Goal: Task Accomplishment & Management: Manage account settings

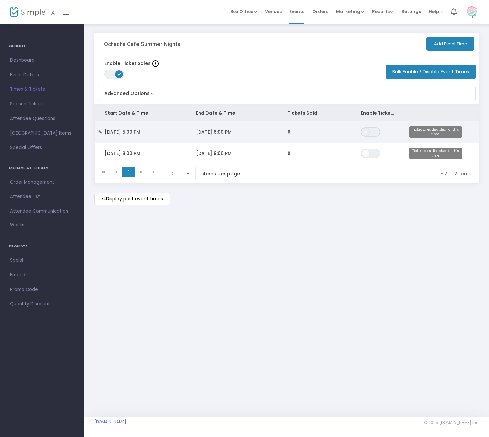
click at [371, 130] on span "ON OFF" at bounding box center [371, 131] width 20 height 9
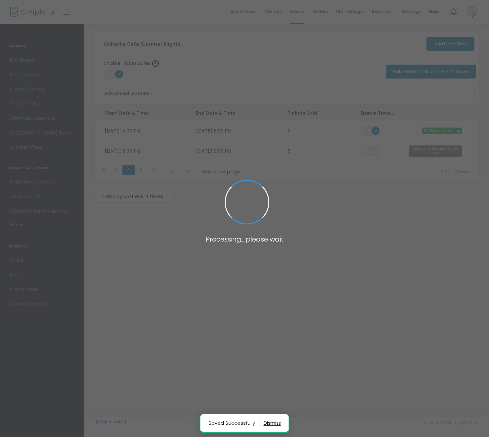
click at [375, 151] on span at bounding box center [244, 218] width 489 height 437
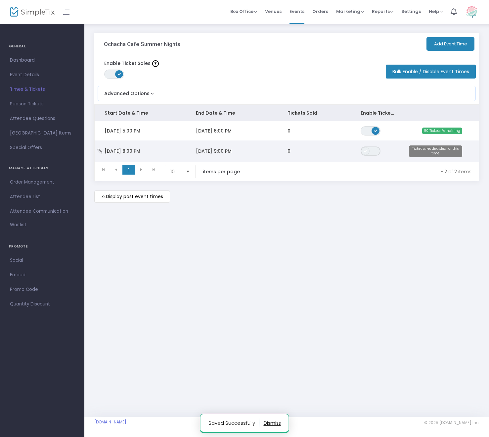
click at [375, 154] on span "ON OFF" at bounding box center [371, 150] width 20 height 9
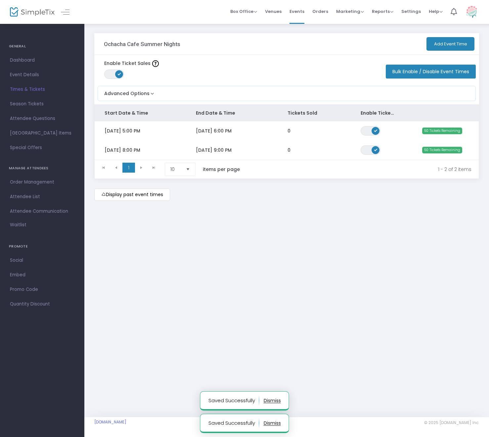
click at [136, 199] on m-button "Display past event times" at bounding box center [132, 194] width 76 height 12
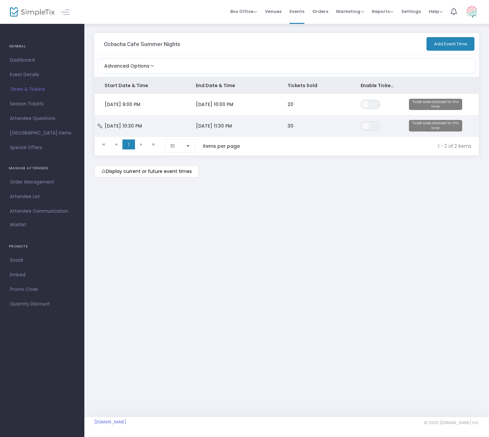
click at [104, 123] on td "Sun 8/10/2025 10:30 PM" at bounding box center [140, 126] width 91 height 22
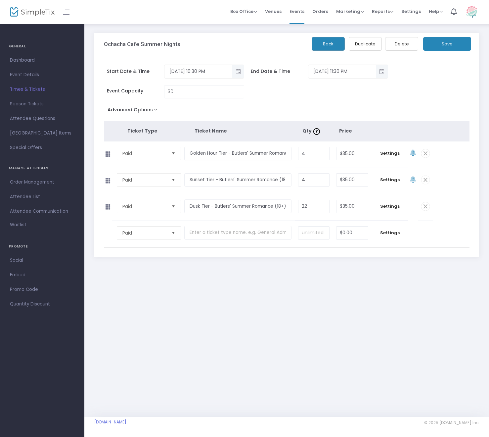
click at [331, 38] on button "Back" at bounding box center [328, 44] width 33 height 14
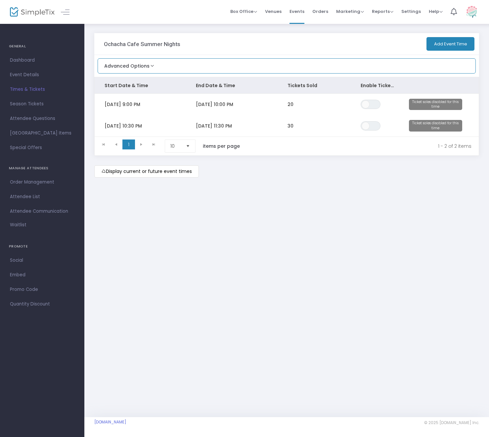
click at [151, 66] on button "Advanced Options" at bounding box center [127, 64] width 58 height 11
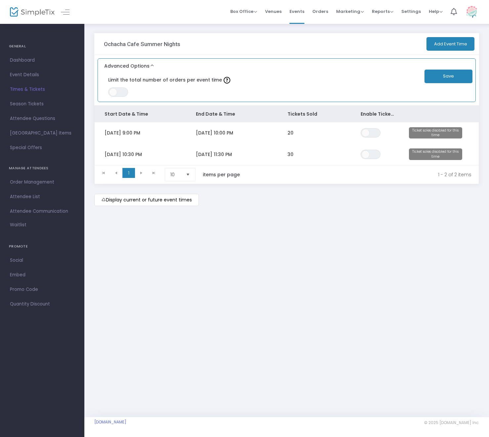
click at [152, 65] on button "Advanced Options" at bounding box center [127, 64] width 58 height 11
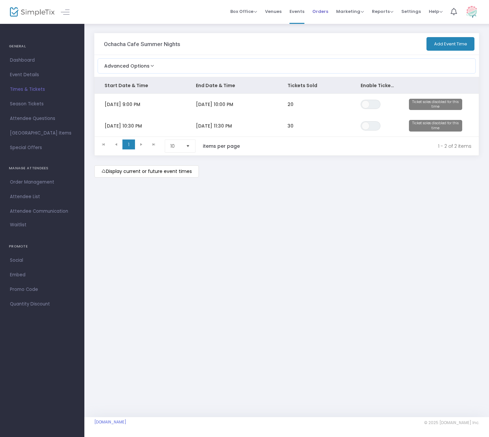
click at [312, 8] on li "Orders" at bounding box center [321, 12] width 24 height 24
click at [305, 10] on span "Events" at bounding box center [297, 11] width 15 height 17
